Goal: Find specific fact: Find specific fact

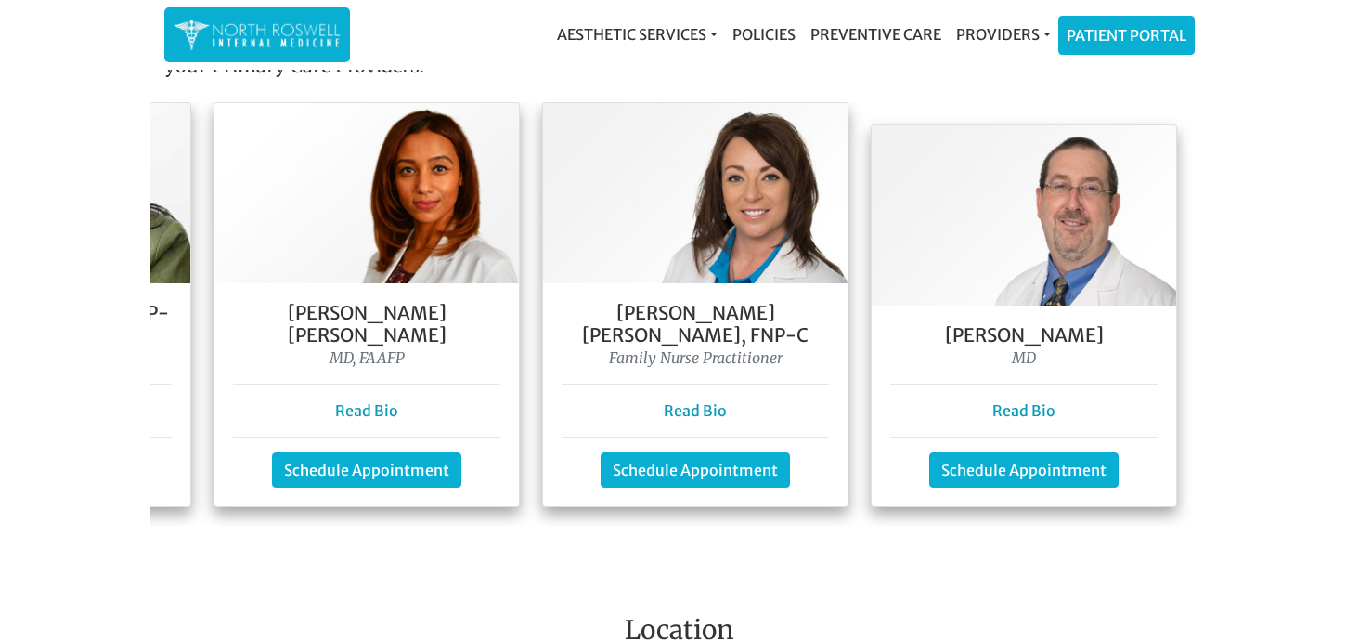
scroll to position [1779, 0]
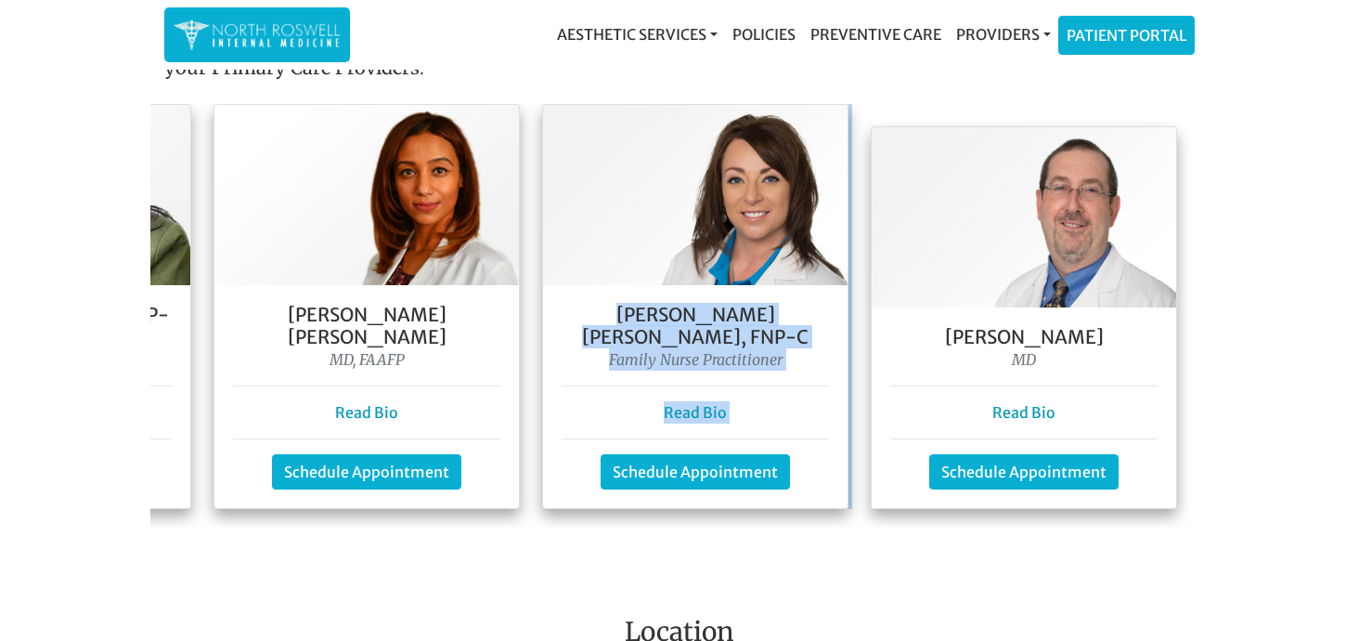
drag, startPoint x: 571, startPoint y: 316, endPoint x: 850, endPoint y: 325, distance: 279.6
click at [850, 325] on div "[PERSON_NAME] Vukotic MD Read Bio Schedule Appointment [PERSON_NAME], DNP, FNP-…" at bounding box center [373, 315] width 1671 height 423
click at [574, 316] on h5 "[PERSON_NAME] [PERSON_NAME], FNP-C" at bounding box center [695, 326] width 267 height 45
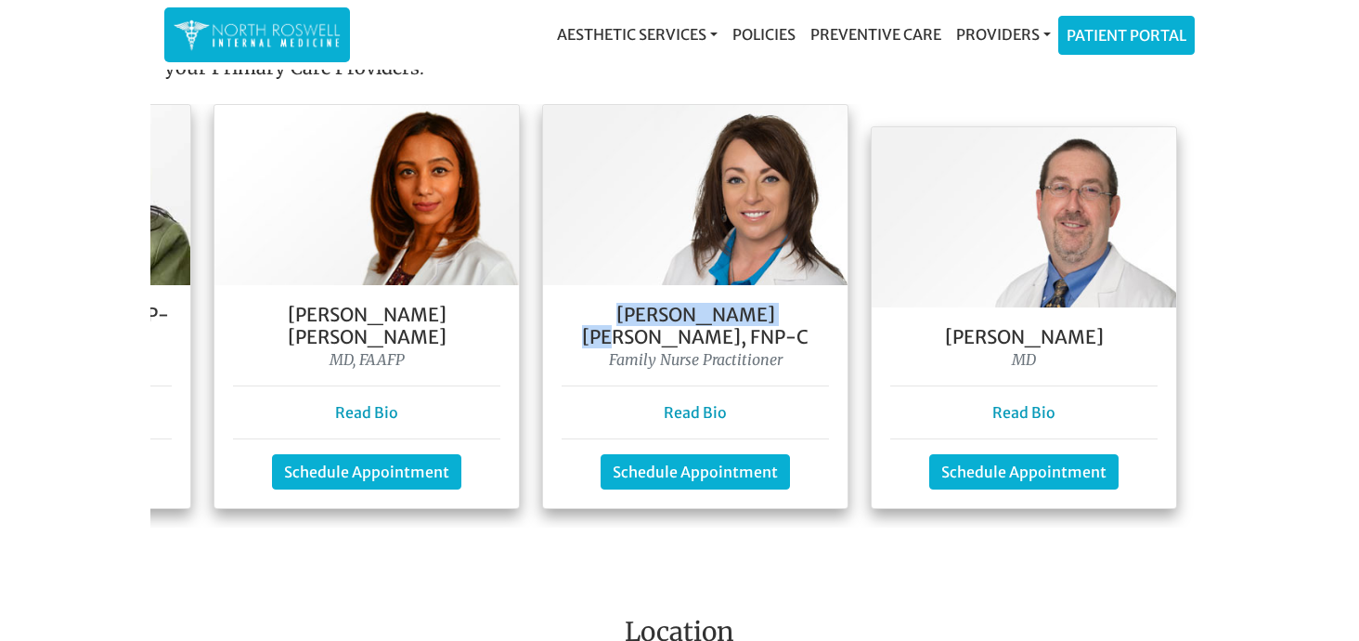
drag, startPoint x: 574, startPoint y: 316, endPoint x: 753, endPoint y: 313, distance: 179.2
click at [753, 313] on h5 "[PERSON_NAME] [PERSON_NAME], FNP-C" at bounding box center [695, 326] width 267 height 45
copy h5 "[PERSON_NAME] [PERSON_NAME]"
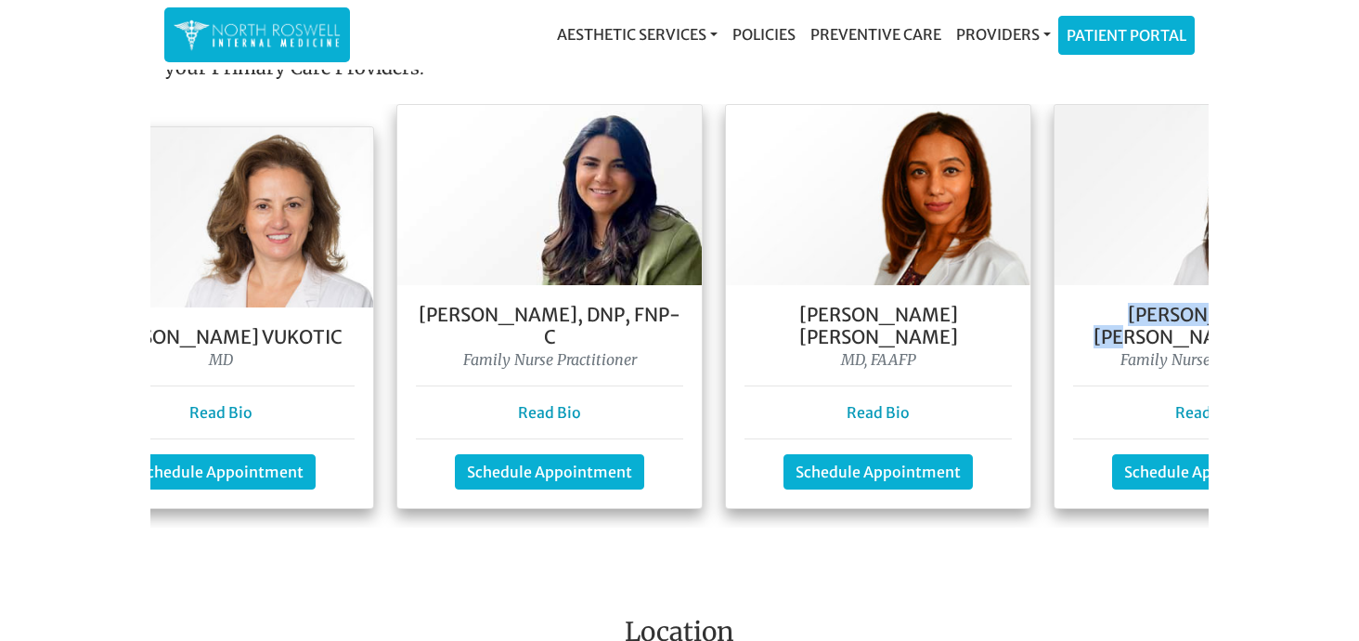
scroll to position [0, 0]
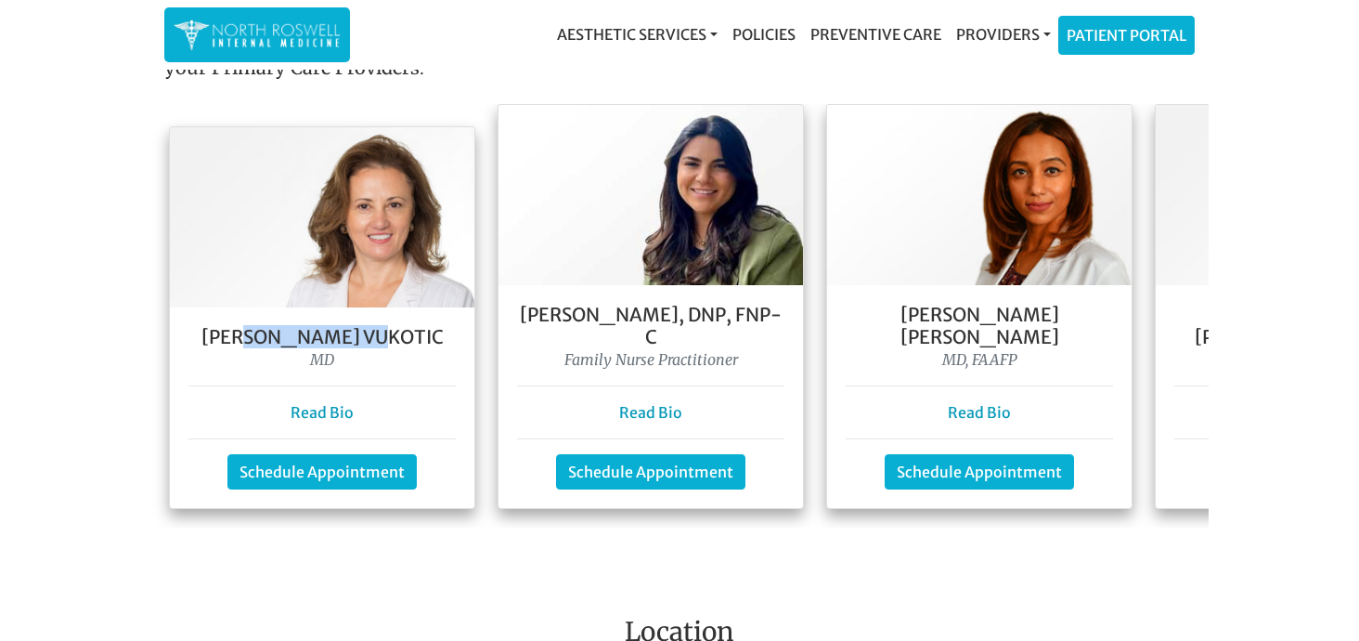
drag, startPoint x: 274, startPoint y: 314, endPoint x: 441, endPoint y: 314, distance: 167.1
click at [441, 326] on h5 "[PERSON_NAME] Vukotic" at bounding box center [321, 337] width 267 height 22
copy h5 "Goga Vukotic"
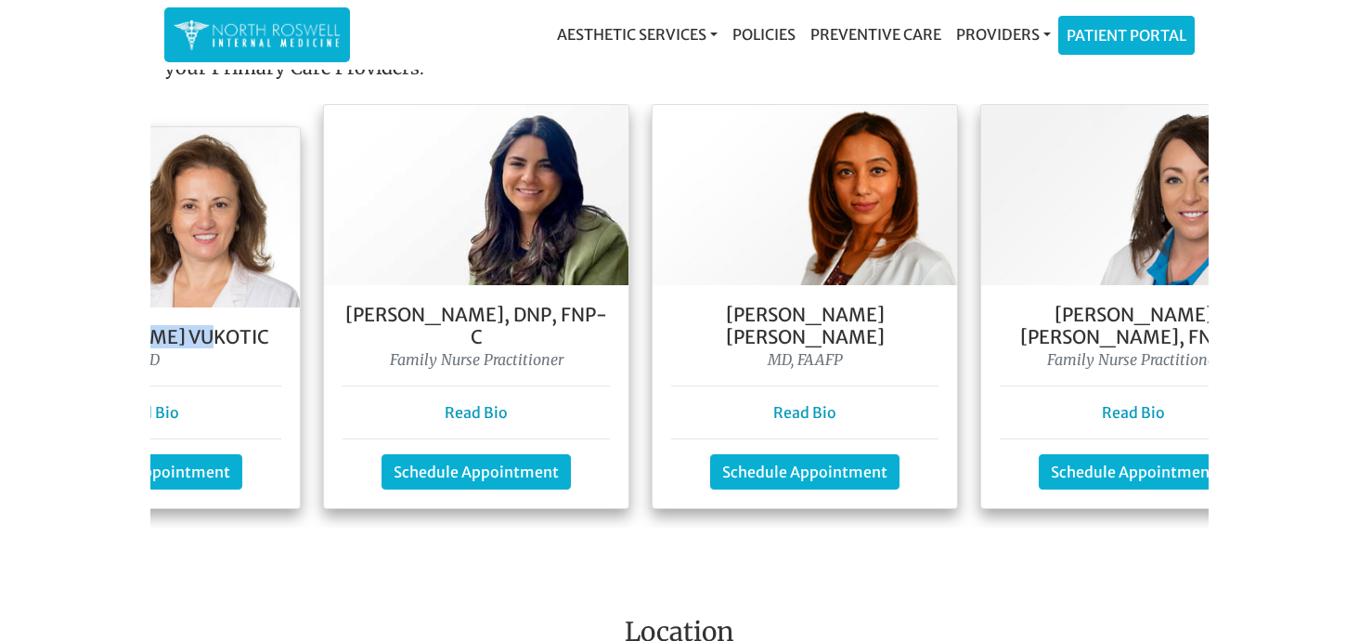
scroll to position [0, 202]
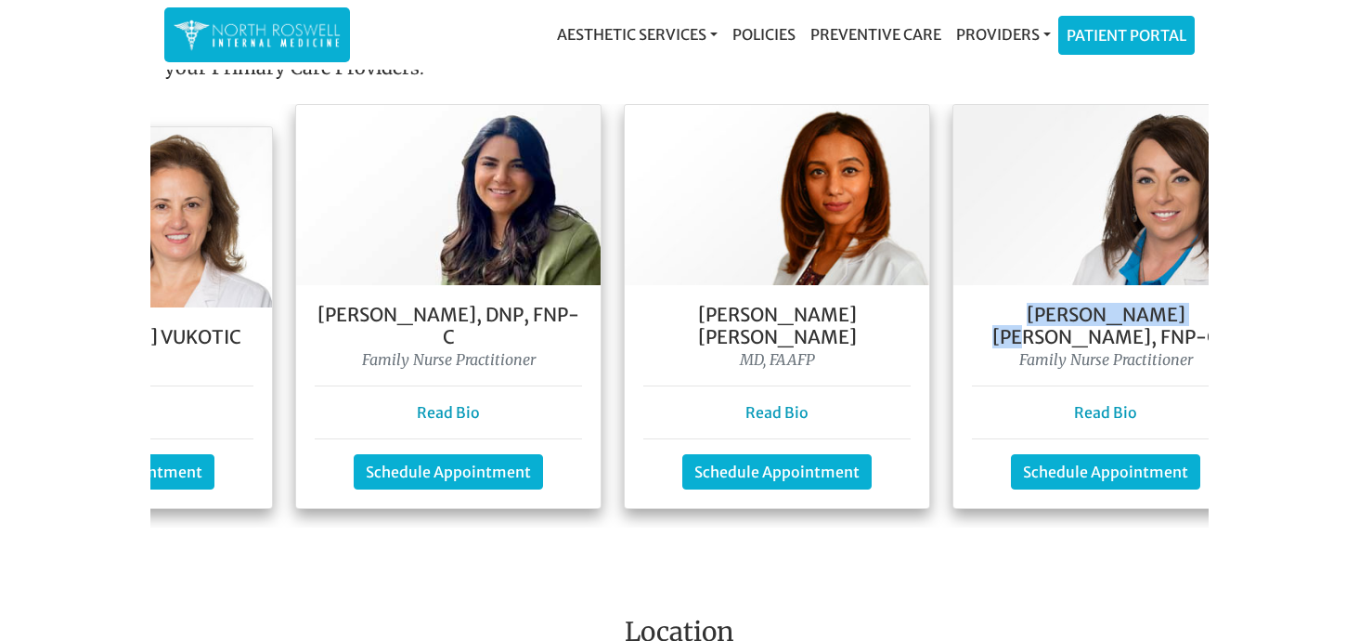
drag, startPoint x: 983, startPoint y: 319, endPoint x: 1159, endPoint y: 322, distance: 175.5
click at [1159, 322] on h5 "[PERSON_NAME] [PERSON_NAME], FNP-C" at bounding box center [1105, 326] width 267 height 45
copy h5 "[PERSON_NAME] [PERSON_NAME]"
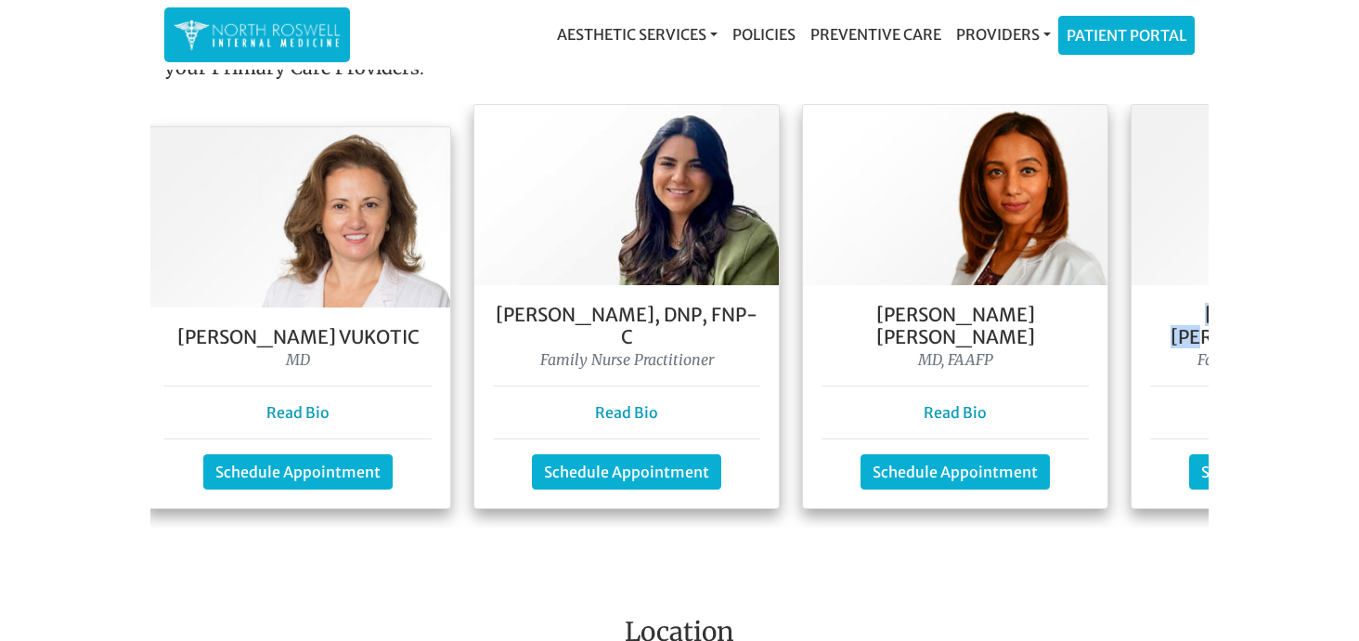
scroll to position [0, 0]
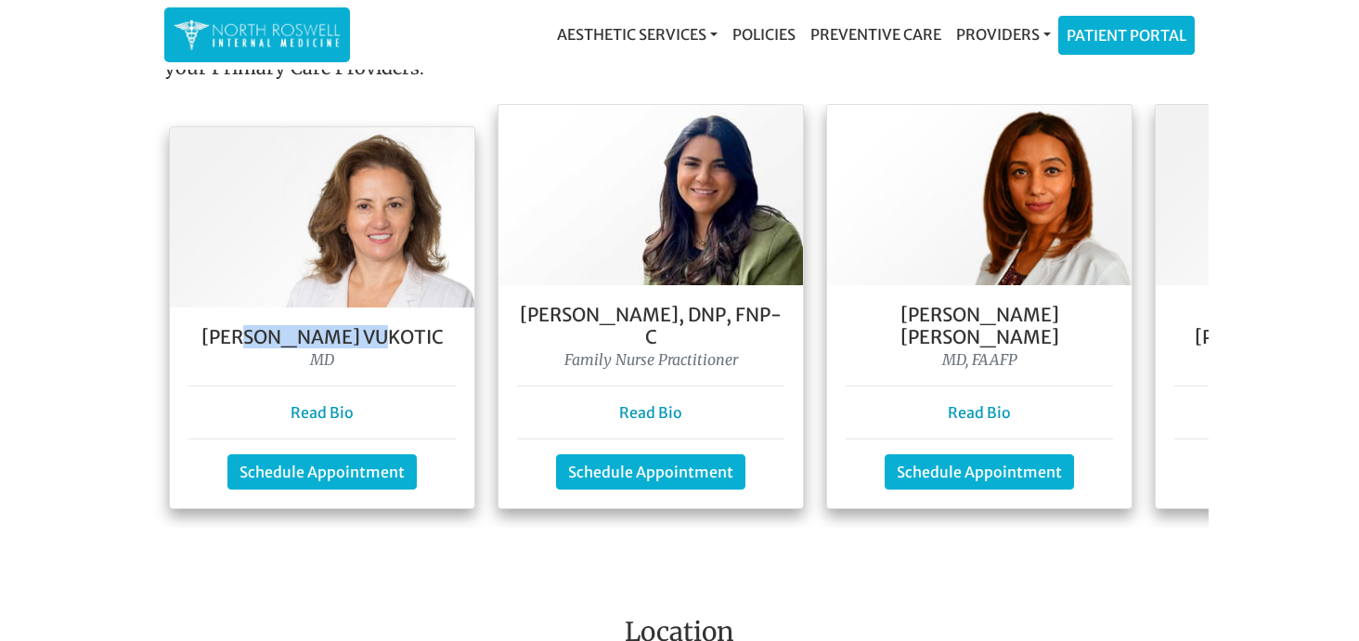
drag, startPoint x: 275, startPoint y: 314, endPoint x: 409, endPoint y: 314, distance: 133.7
click at [409, 326] on h5 "[PERSON_NAME] Vukotic" at bounding box center [321, 337] width 267 height 22
copy h5 "Goga Vukotic"
